Goal: Contribute content: Add original content to the website for others to see

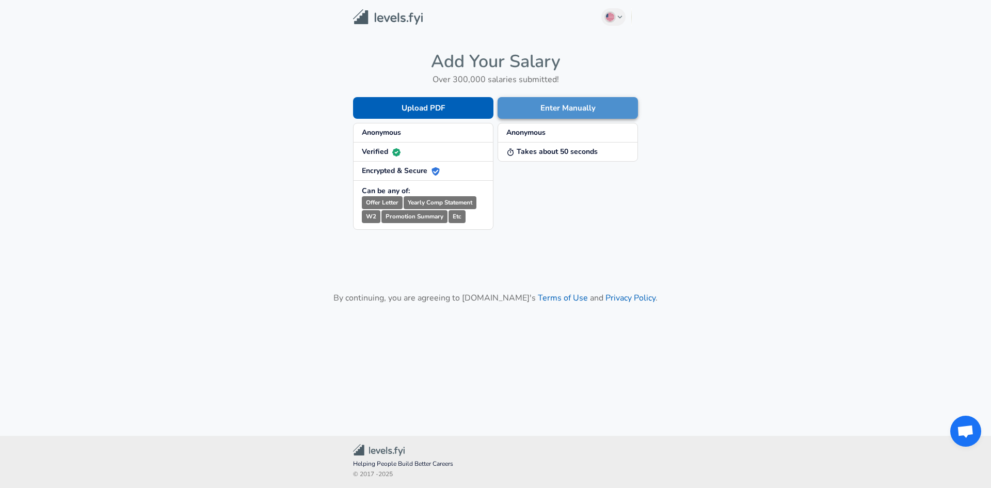
click at [554, 115] on button "Enter Manually" at bounding box center [567, 108] width 140 height 22
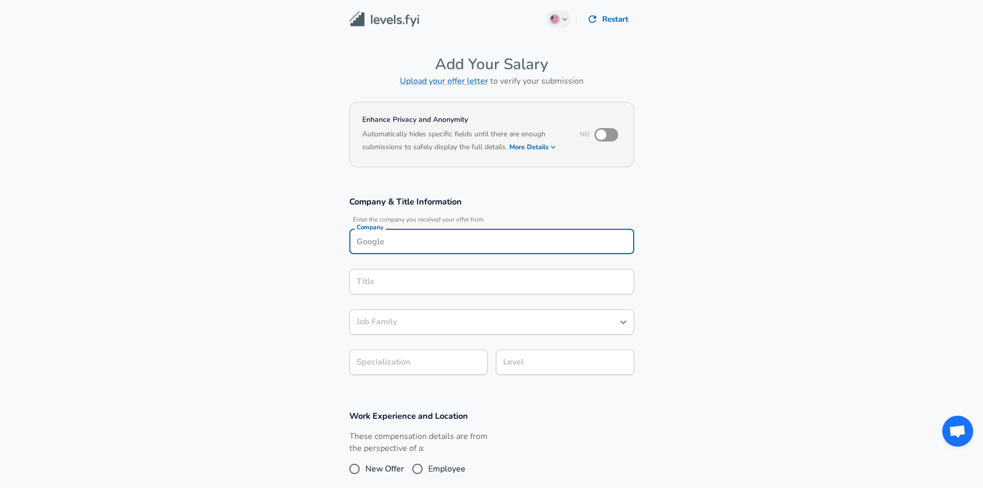
click at [422, 234] on input "Company" at bounding box center [491, 241] width 275 height 16
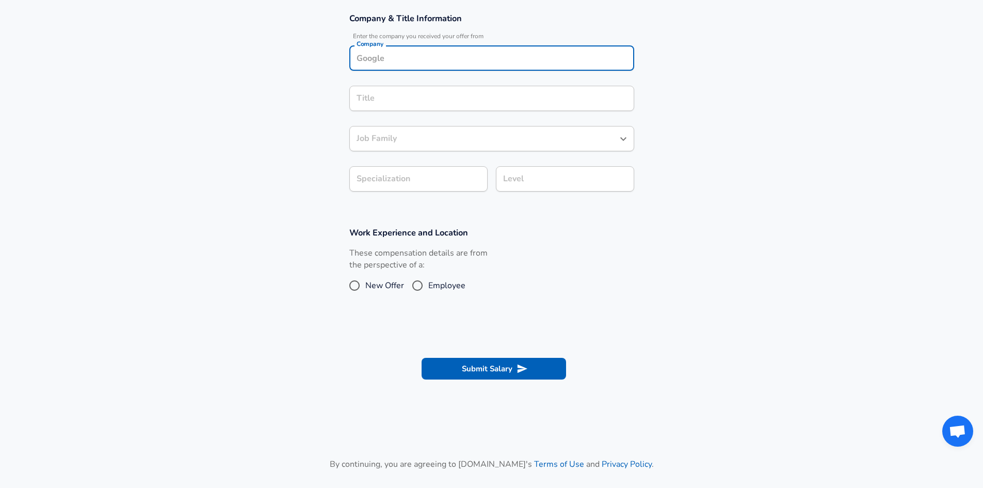
scroll to position [165, 0]
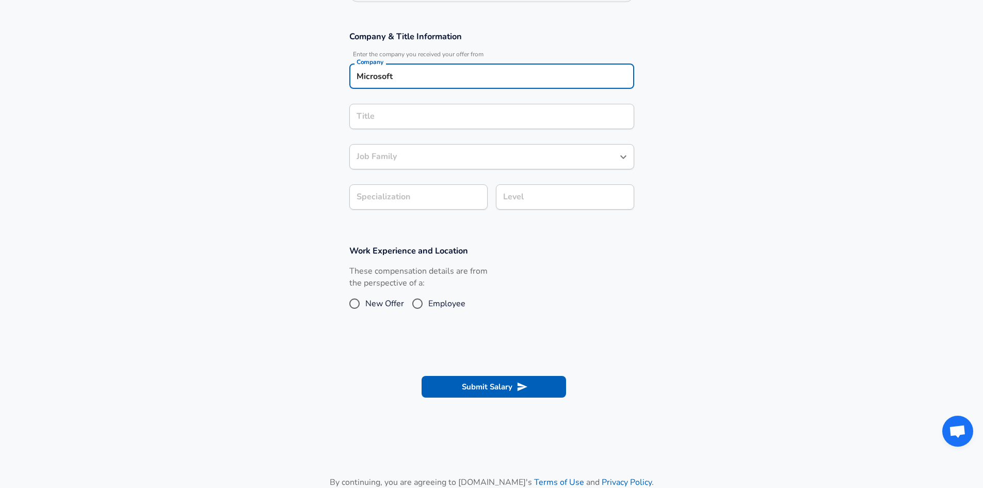
type input "Microsoft"
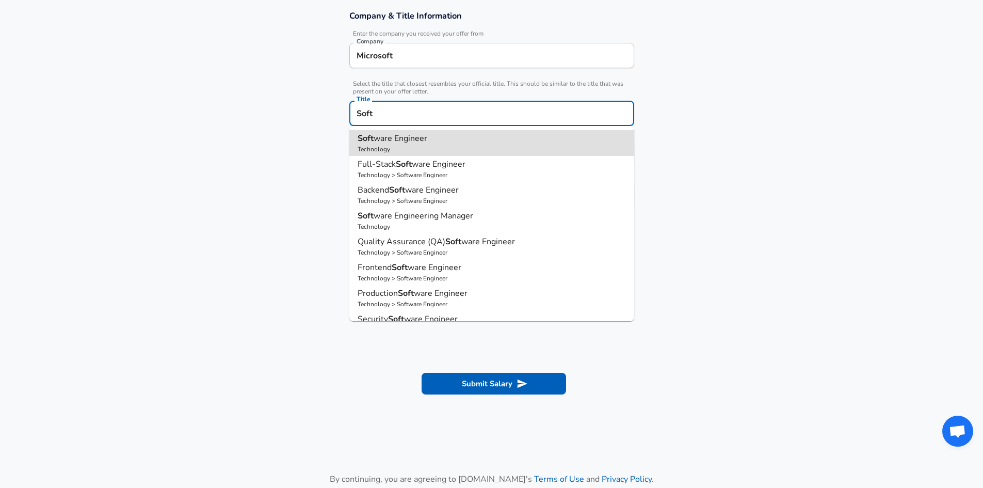
type input "Software Engineer"
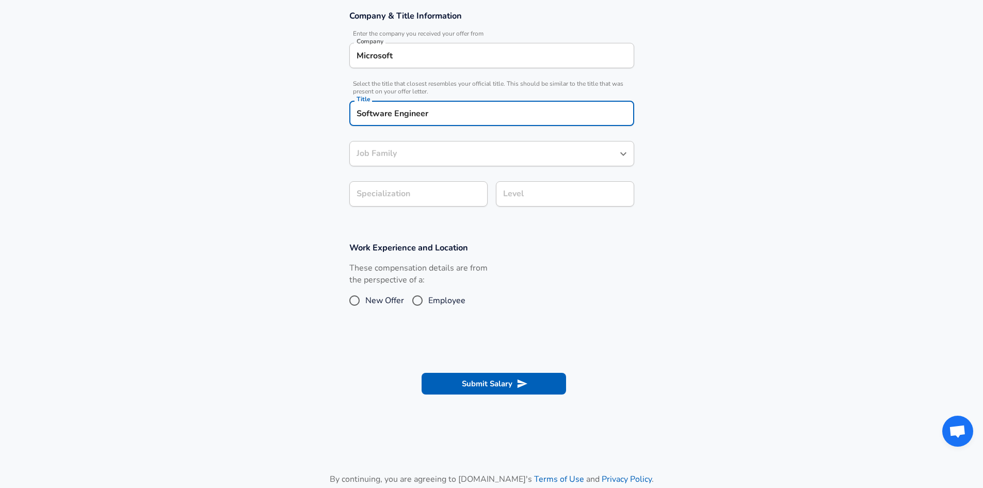
type input "Software Engineer"
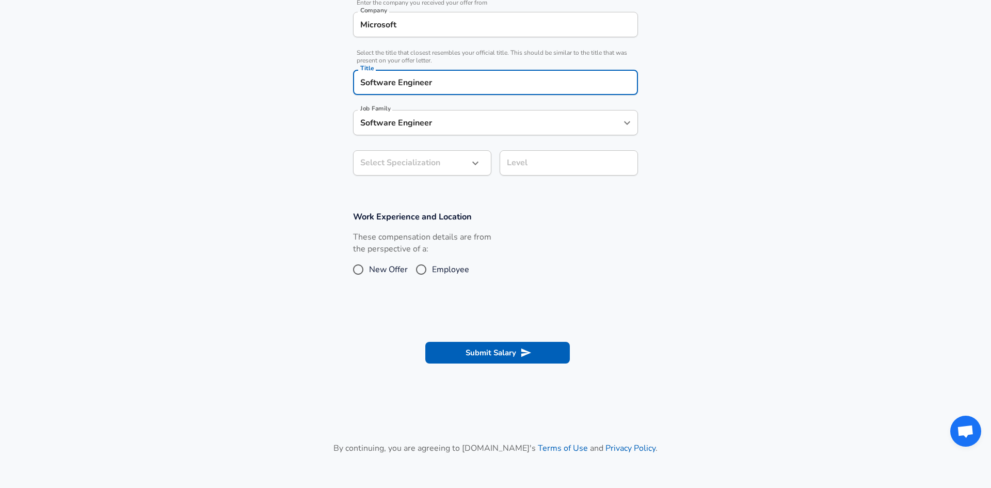
click at [461, 195] on body "English ([GEOGRAPHIC_DATA]) Change Restart Add Your Salary Upload your offer le…" at bounding box center [495, 27] width 991 height 488
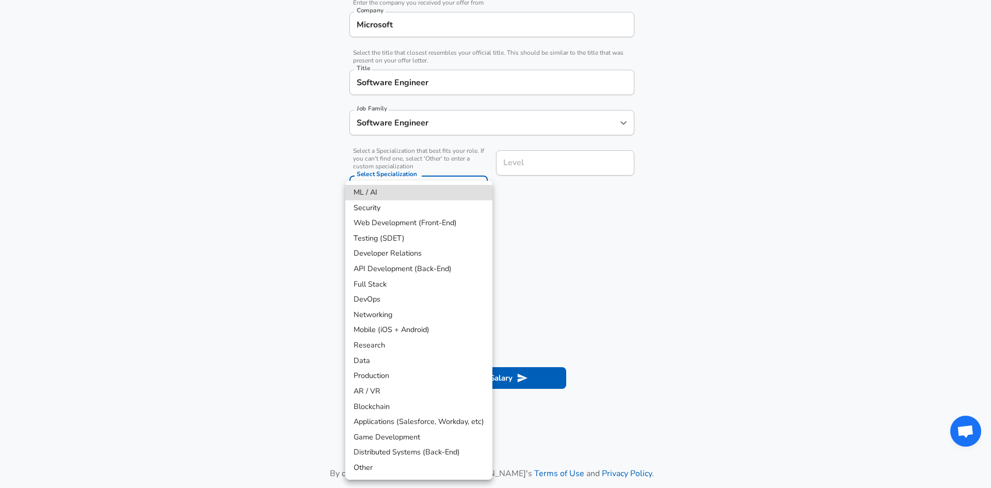
click at [445, 212] on li "Security" at bounding box center [418, 207] width 147 height 15
type input "Security"
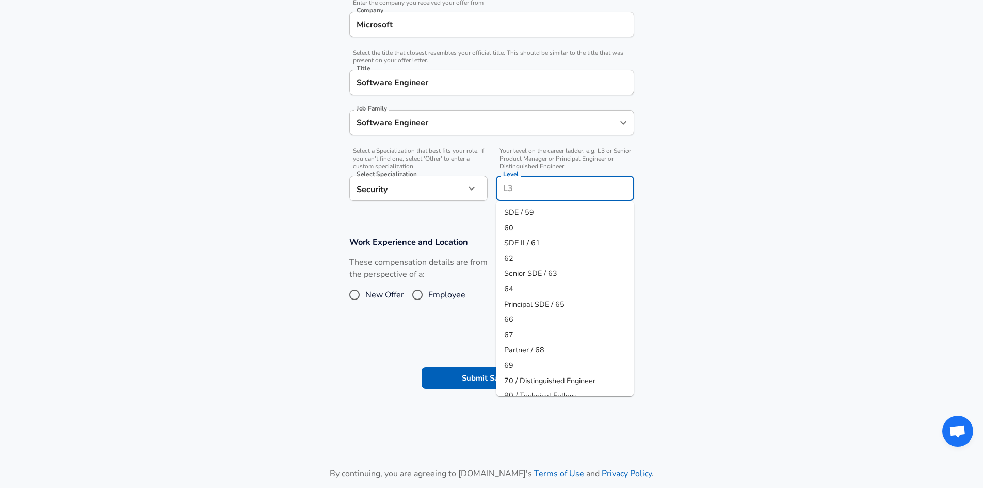
click at [528, 180] on input "Level" at bounding box center [564, 188] width 129 height 16
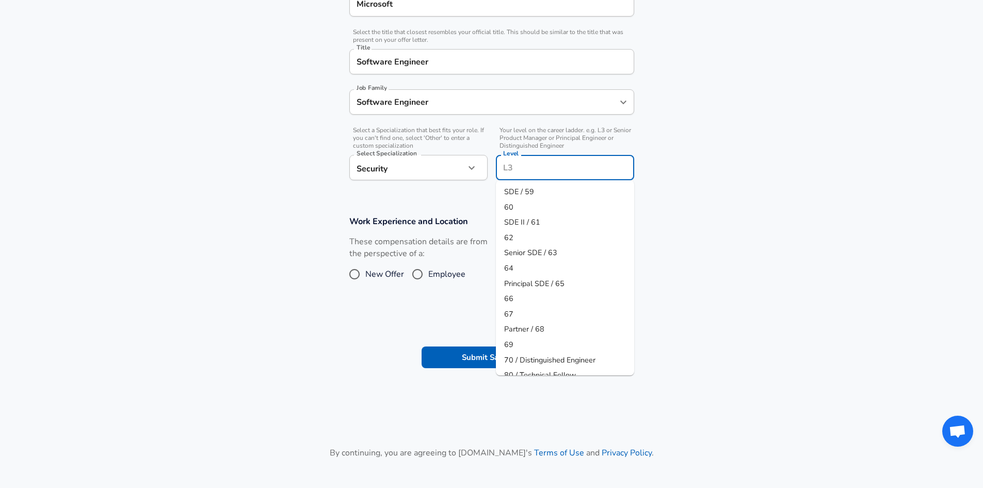
click at [549, 228] on li "SDE II / 61" at bounding box center [565, 222] width 138 height 15
type input "SDE II / 61"
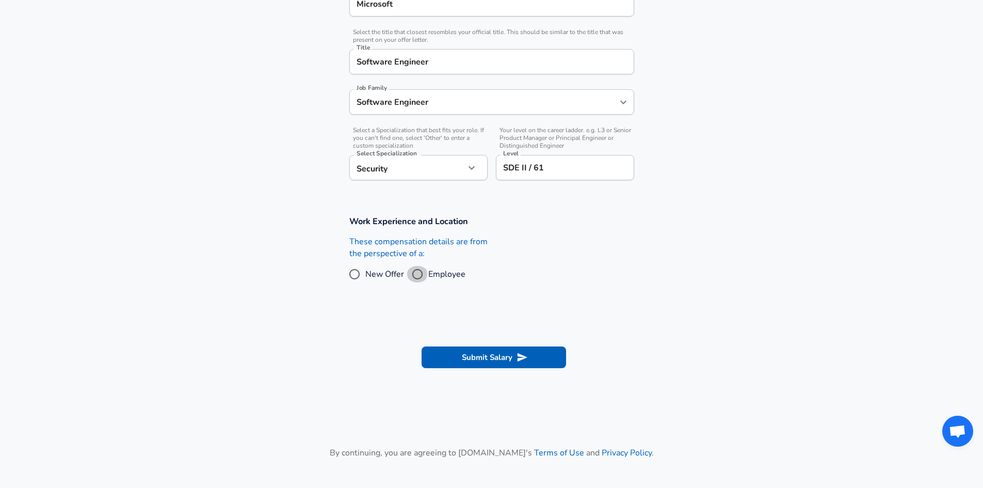
click at [420, 273] on input "Employee" at bounding box center [418, 274] width 22 height 17
radio input "true"
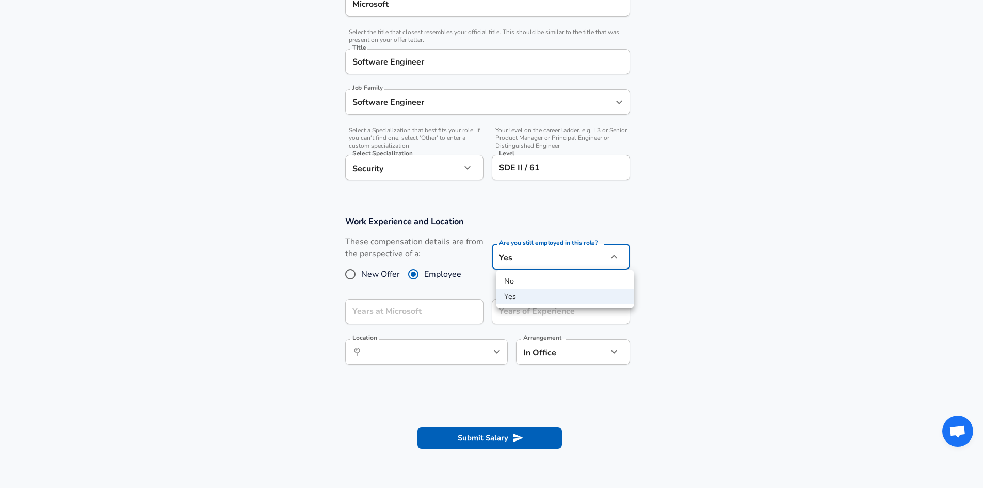
click at [533, 250] on body "English ([GEOGRAPHIC_DATA]) Change Restart Add Your Salary Upload your offer le…" at bounding box center [491, 7] width 983 height 488
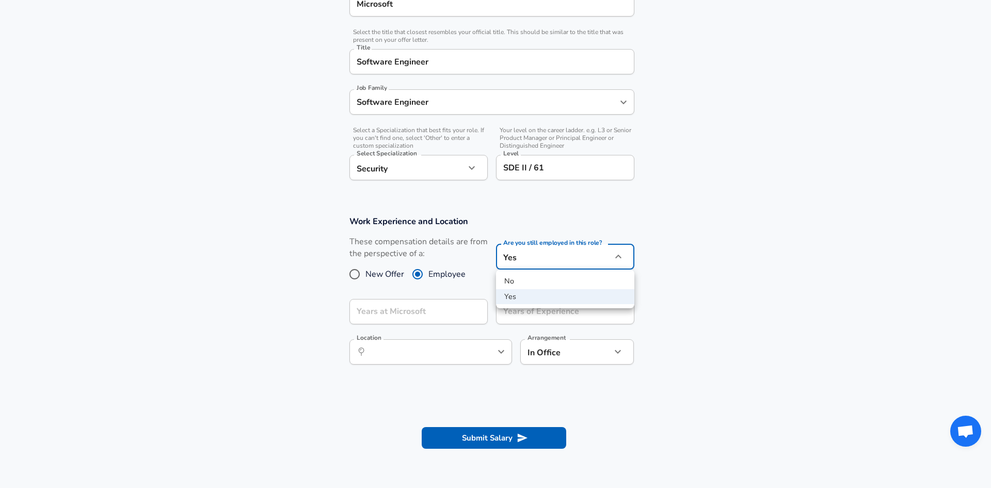
click at [531, 286] on li "No" at bounding box center [565, 280] width 138 height 15
type input "no"
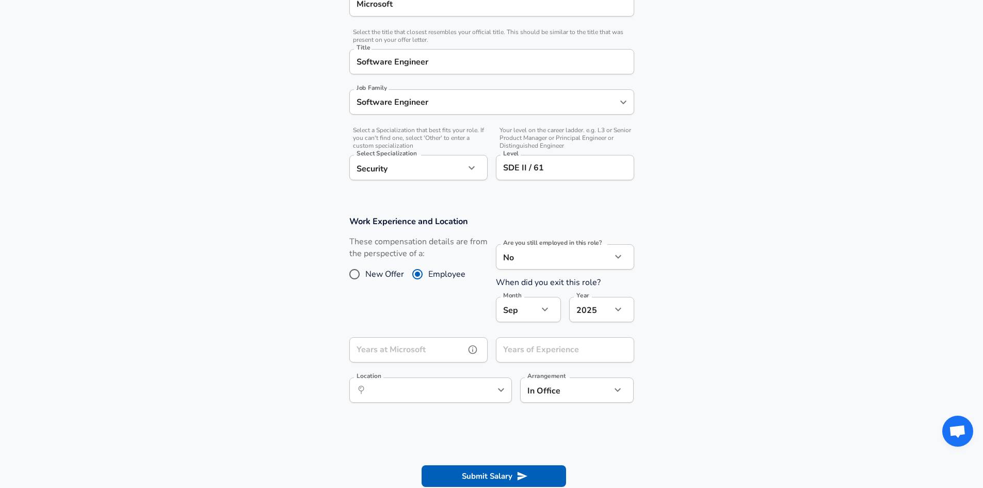
click at [427, 344] on div "Years at Microsoft Years at Microsoft" at bounding box center [418, 351] width 138 height 28
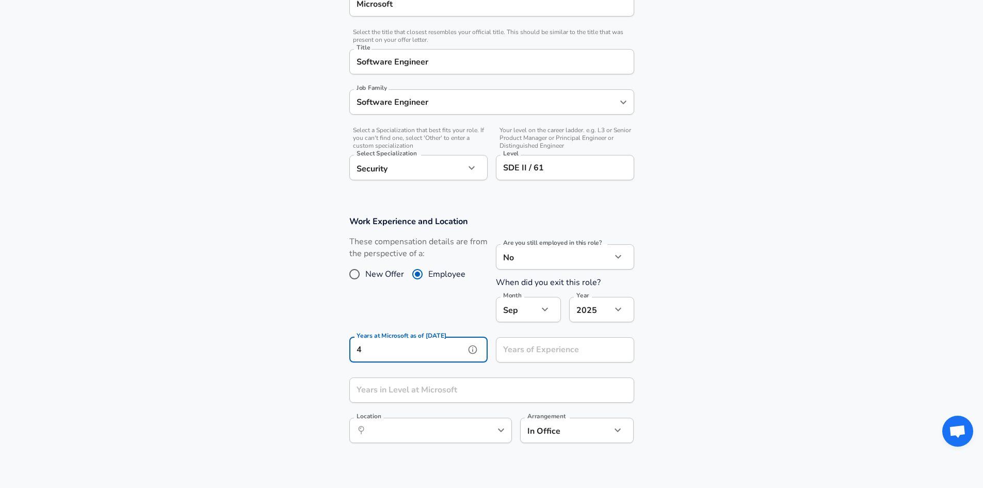
type input "4"
click at [529, 349] on div "Years of Experience Years of Experience" at bounding box center [565, 351] width 138 height 28
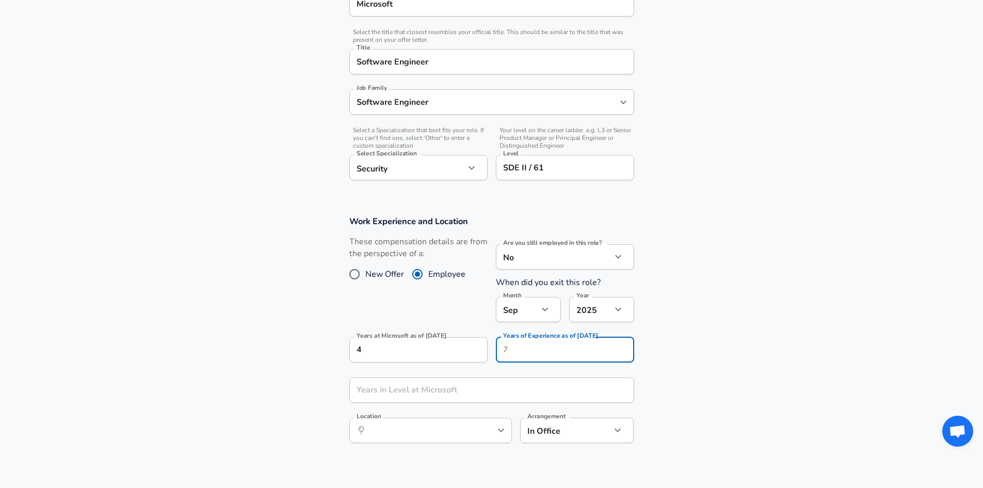
click at [540, 174] on input "SDE II / 61" at bounding box center [564, 167] width 129 height 16
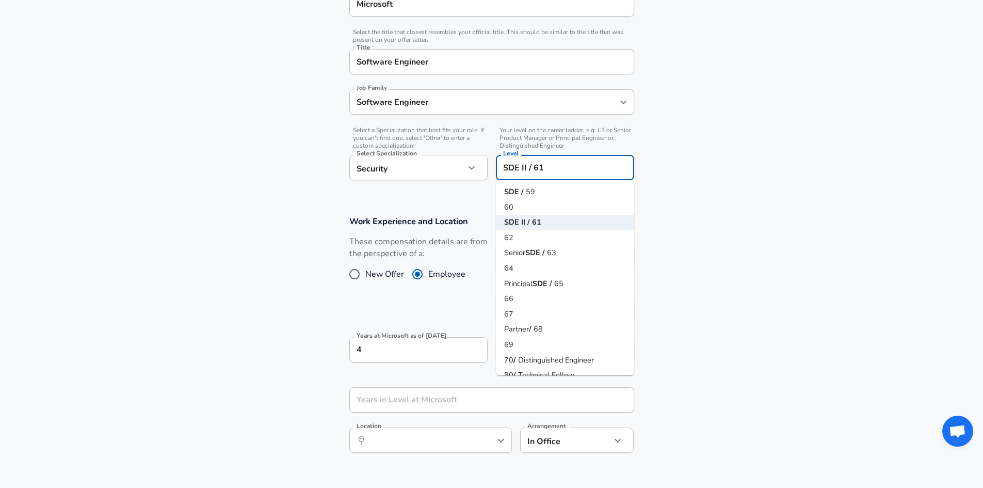
click at [536, 239] on li "62" at bounding box center [565, 237] width 138 height 15
type input "62"
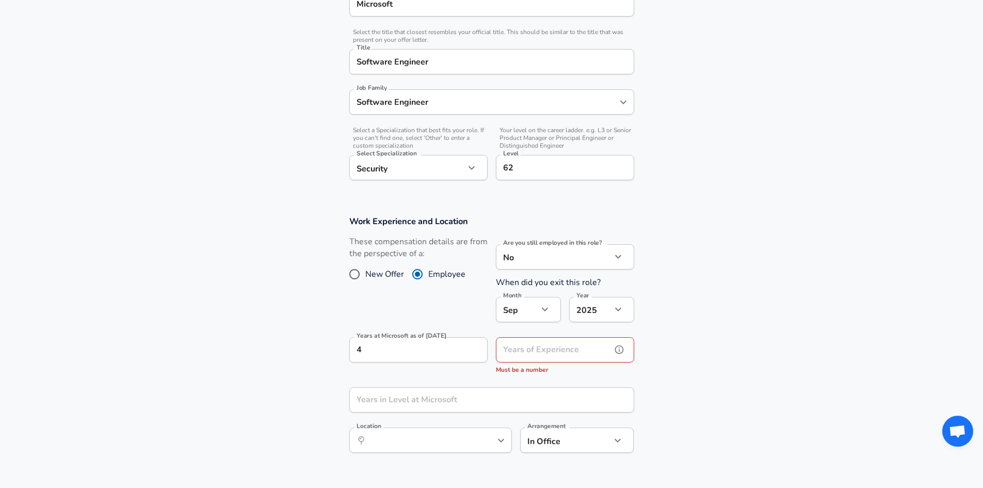
click at [555, 342] on div "Years of Experience Years of Experience Must be a number" at bounding box center [565, 356] width 138 height 38
type input "4"
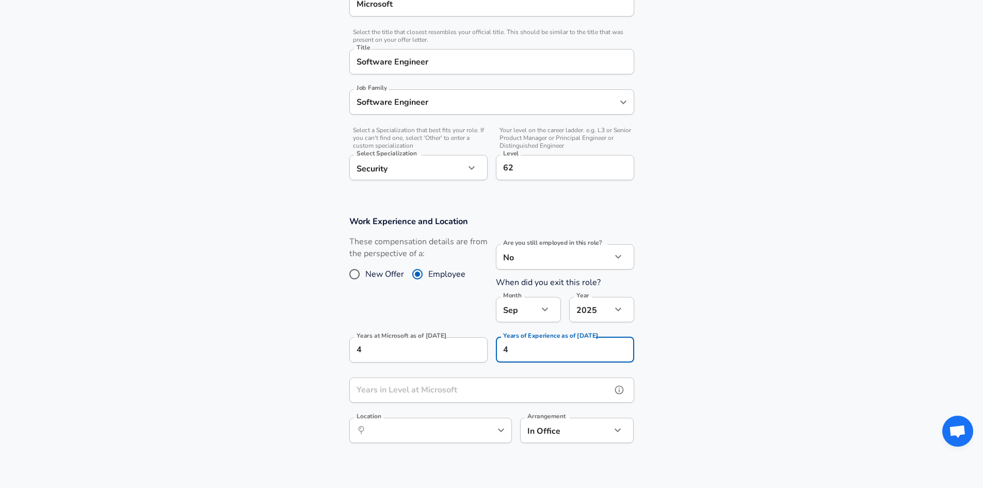
click at [510, 390] on input "Years in Level at Microsoft" at bounding box center [480, 389] width 262 height 25
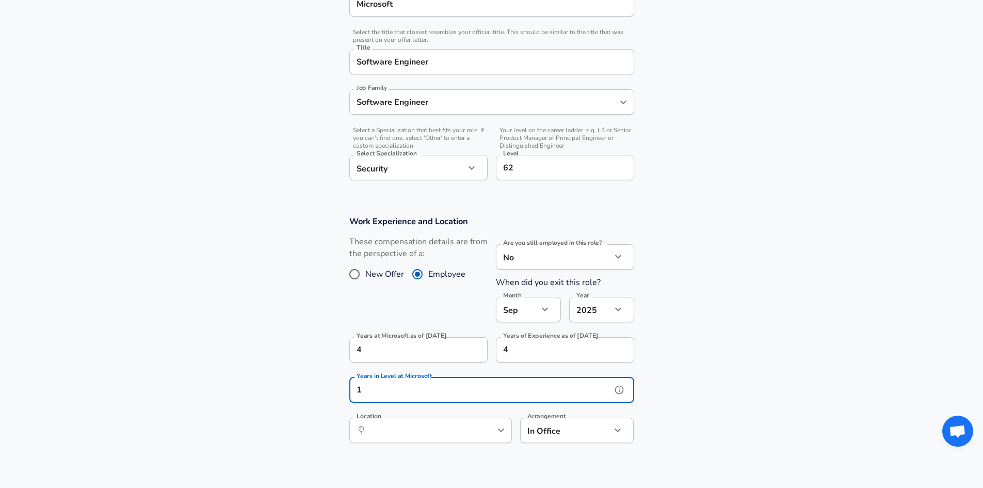
click at [470, 421] on div "​ Location" at bounding box center [430, 429] width 163 height 25
type input "1"
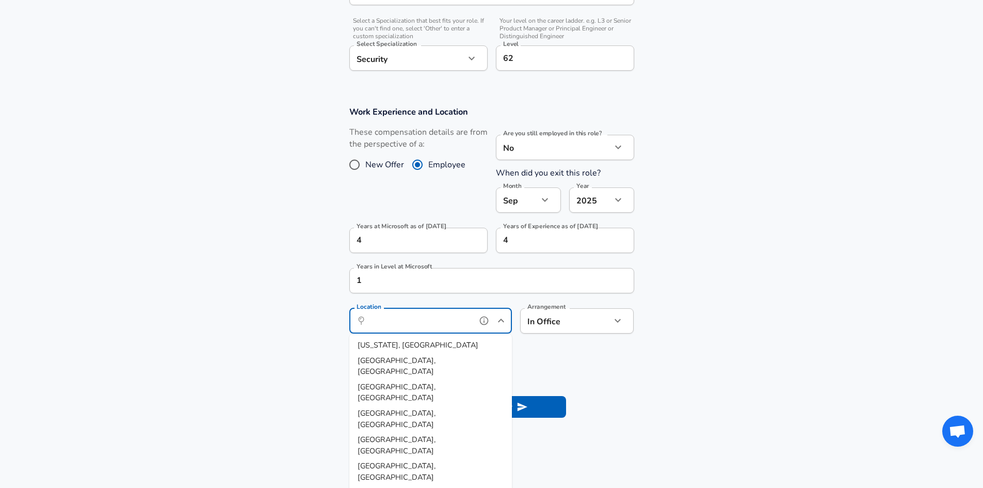
scroll to position [444, 0]
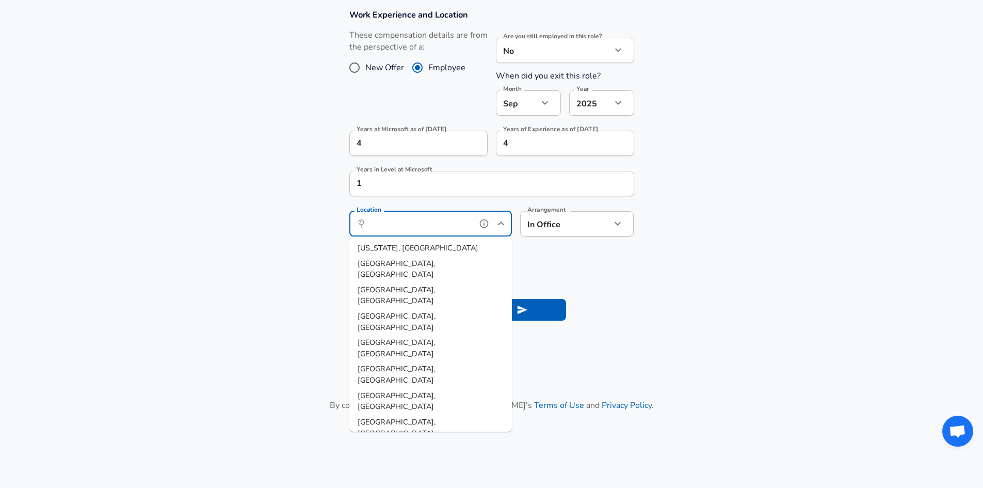
click at [407, 467] on li "[GEOGRAPHIC_DATA], [GEOGRAPHIC_DATA]" at bounding box center [430, 480] width 163 height 26
type input "[GEOGRAPHIC_DATA], [GEOGRAPHIC_DATA]"
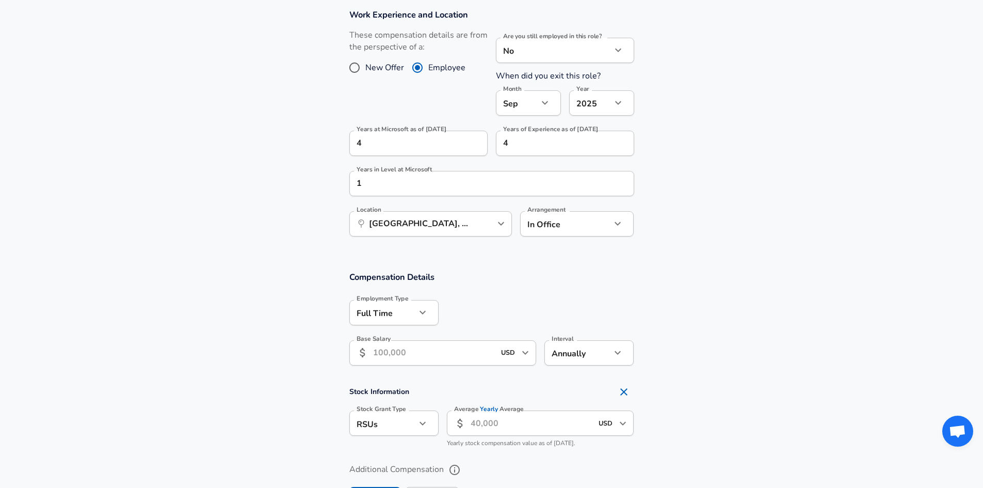
click at [421, 355] on input "Base Salary" at bounding box center [434, 352] width 122 height 25
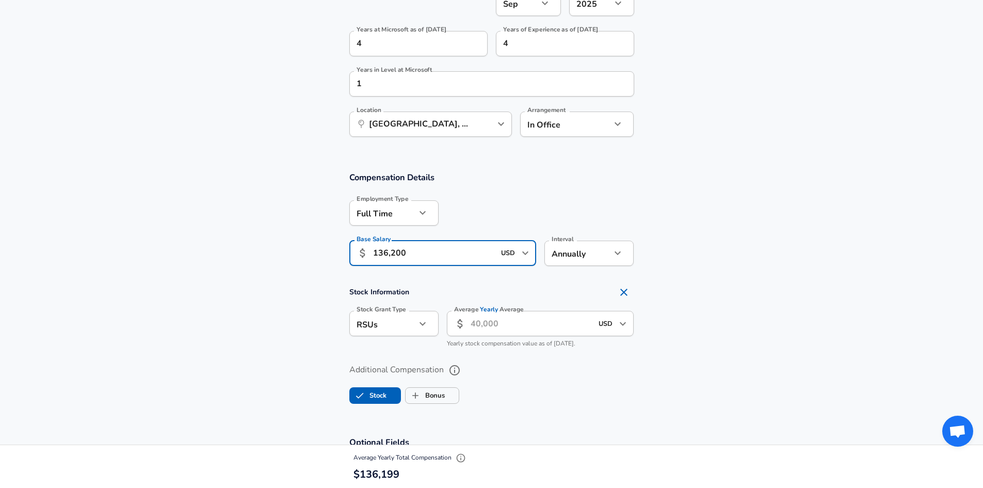
scroll to position [547, 0]
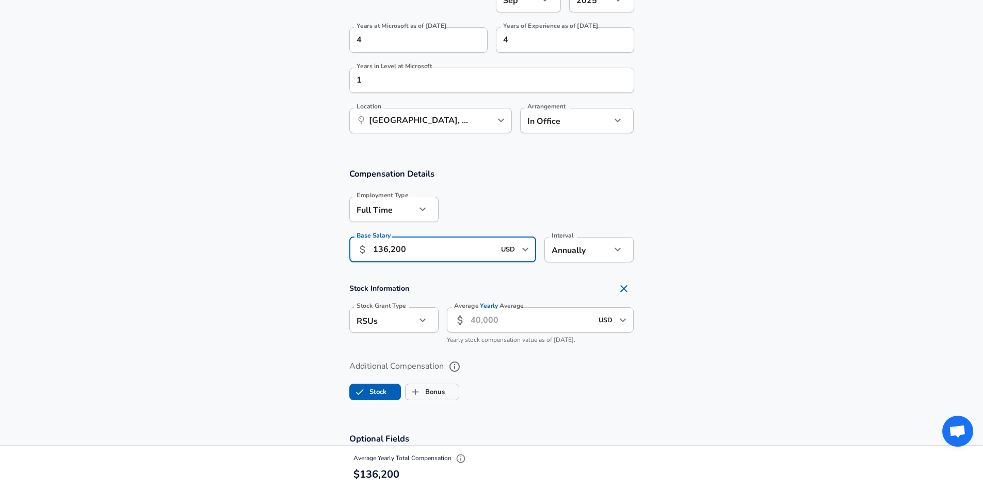
type input "136,200"
click at [427, 321] on icon "button" at bounding box center [422, 320] width 12 height 12
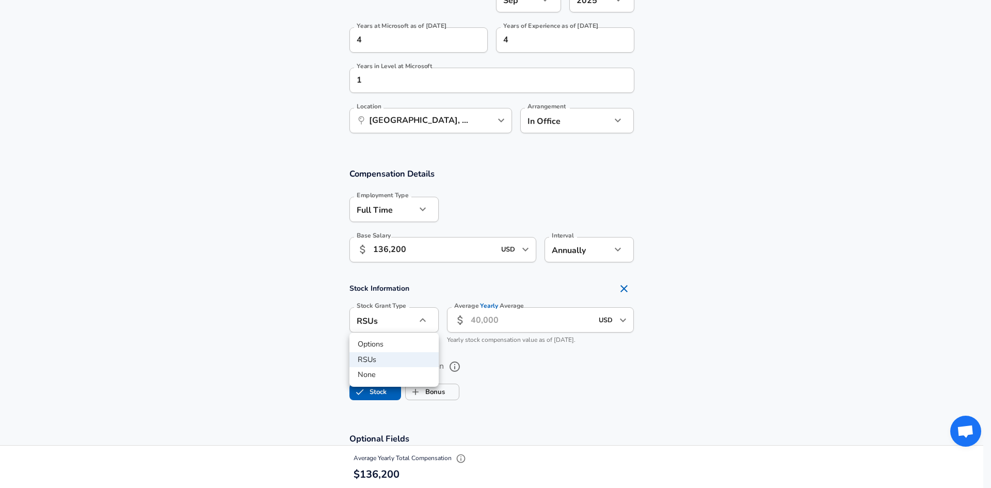
click at [468, 322] on div at bounding box center [495, 244] width 991 height 488
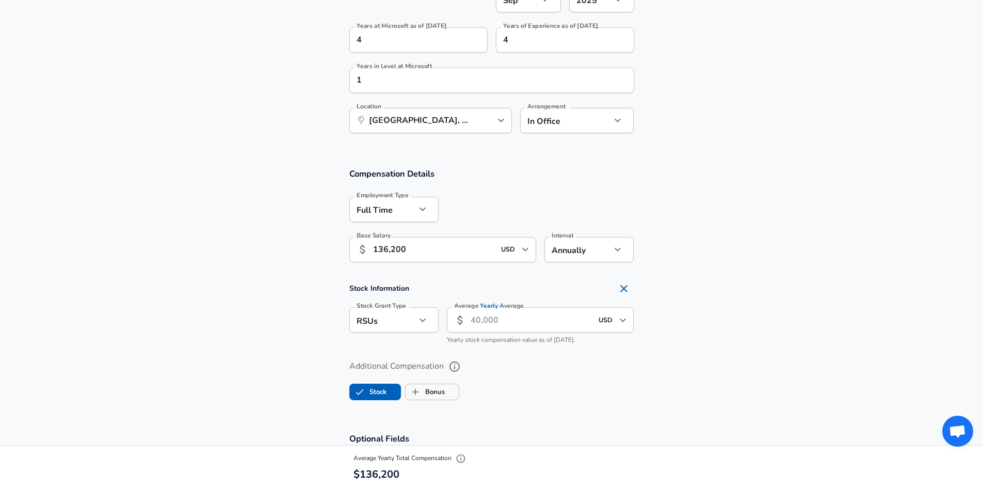
click at [491, 322] on input "Average Yearly Average" at bounding box center [531, 319] width 122 height 25
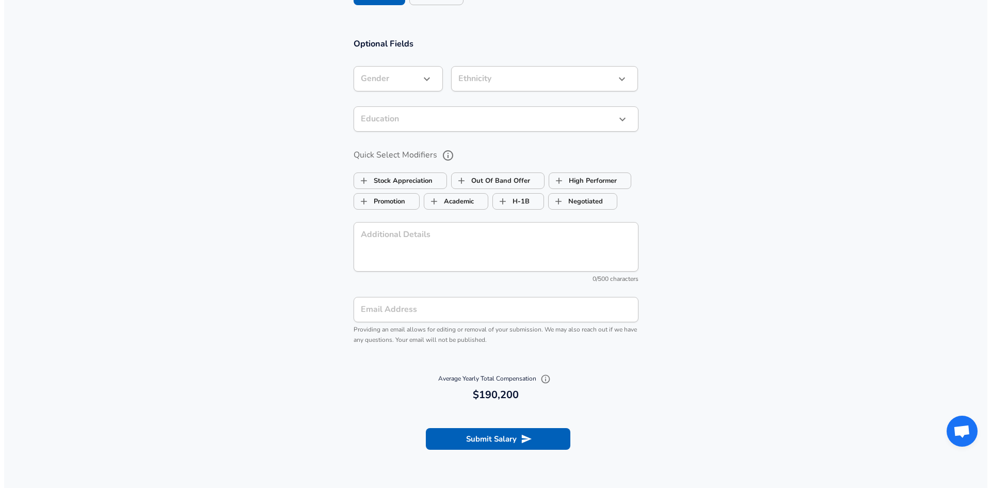
scroll to position [960, 0]
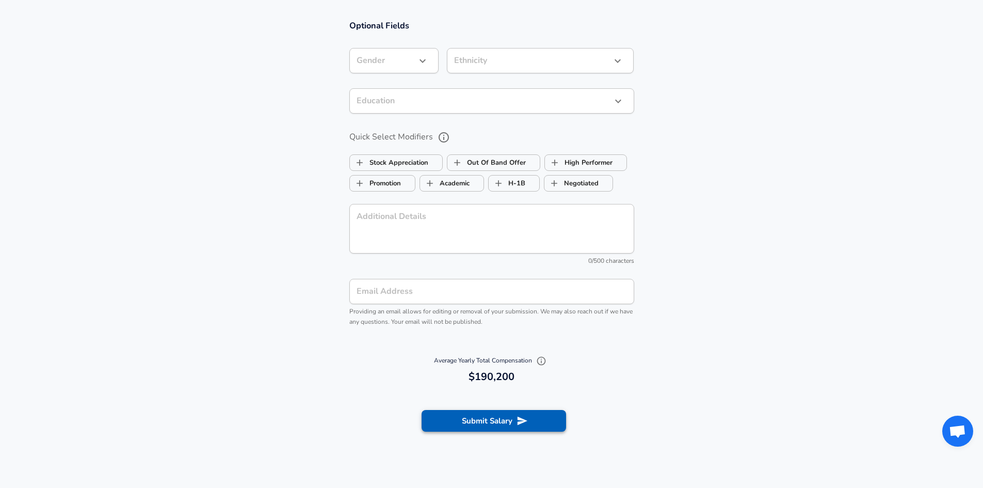
type input "54,000"
click at [531, 418] on button "Submit Salary" at bounding box center [493, 421] width 144 height 22
